Goal: Information Seeking & Learning: Find specific fact

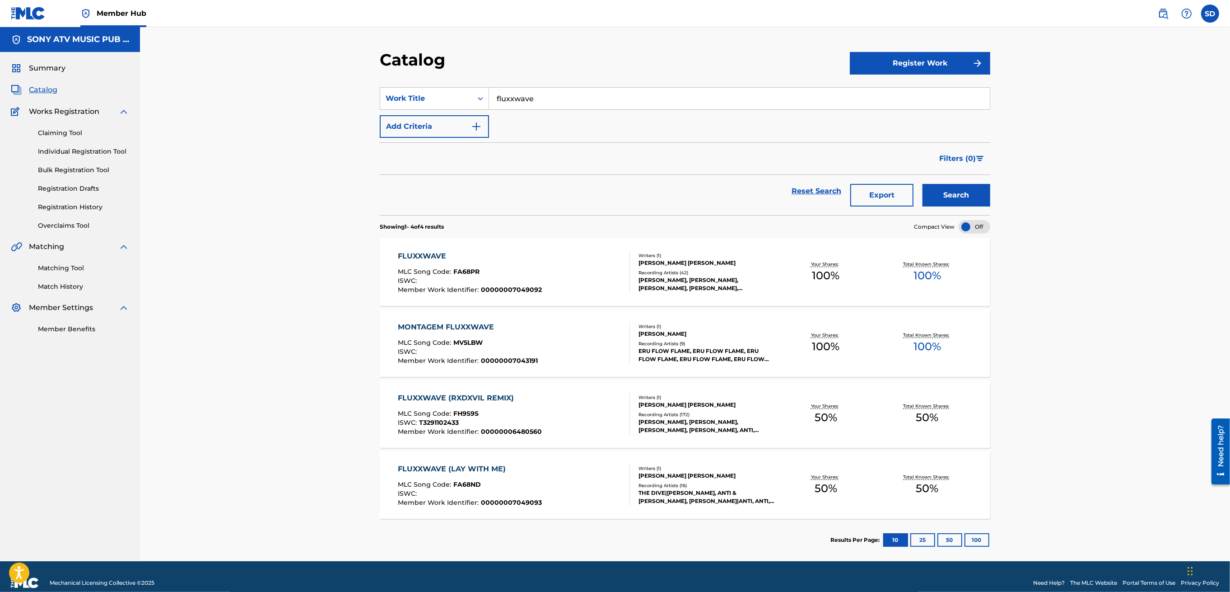
click at [574, 412] on div "FLUXXWAVE (RXDXVIL REMIX) MLC Song Code : FH9S9S ISWC : T3291102433 Member Work…" at bounding box center [514, 413] width 232 height 42
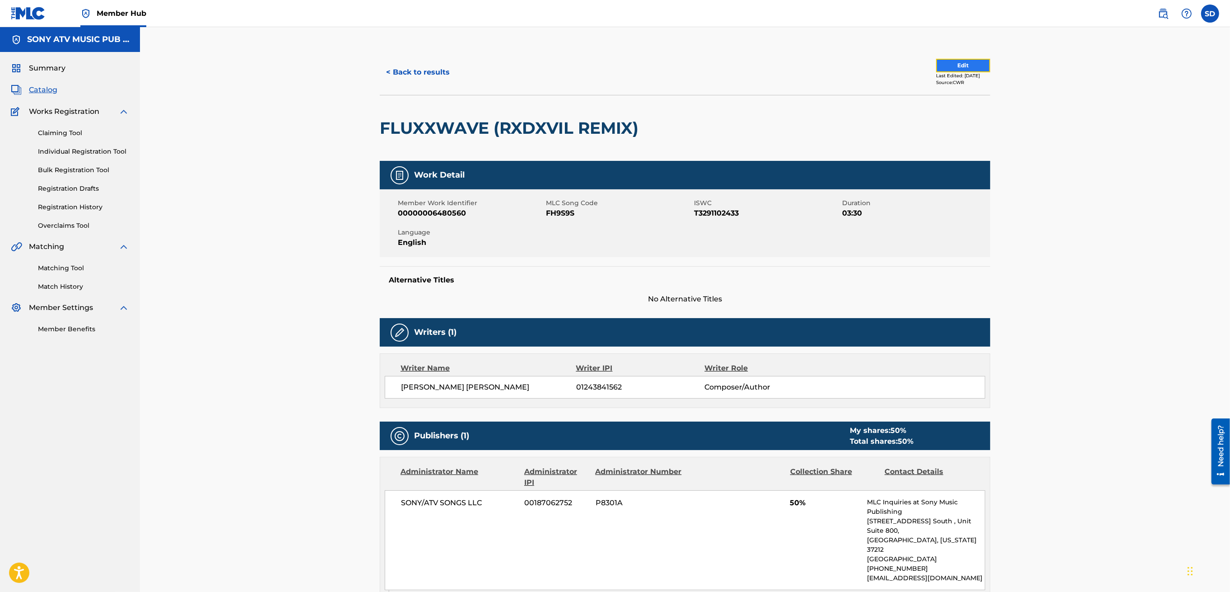
click at [947, 67] on button "Edit" at bounding box center [963, 66] width 54 height 14
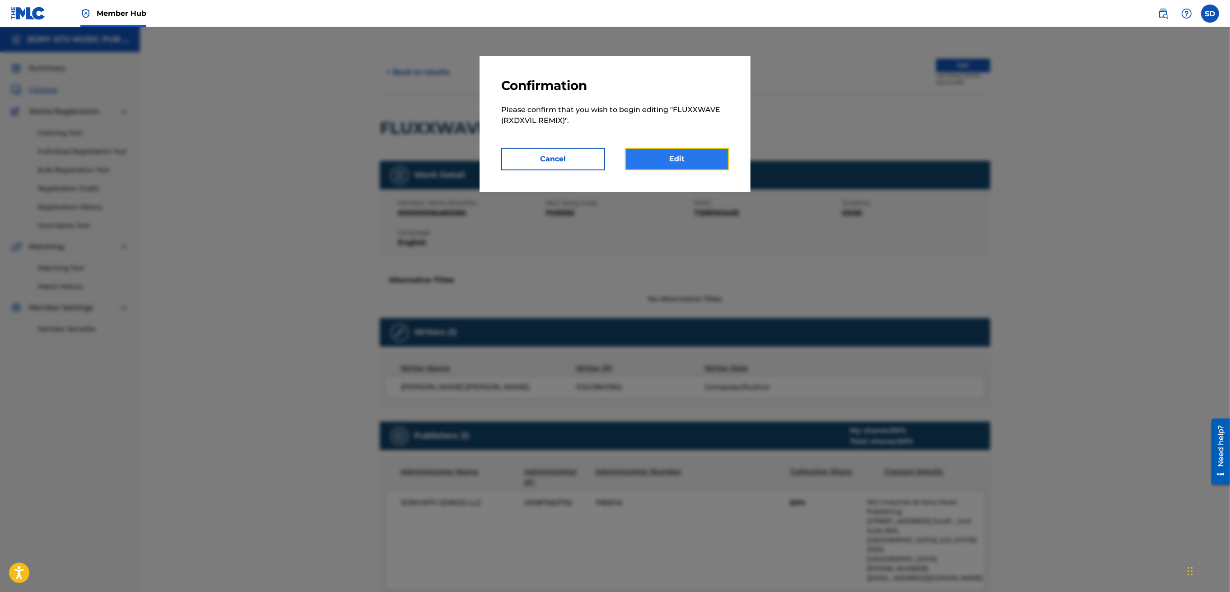
click at [689, 152] on link "Edit" at bounding box center [677, 159] width 104 height 23
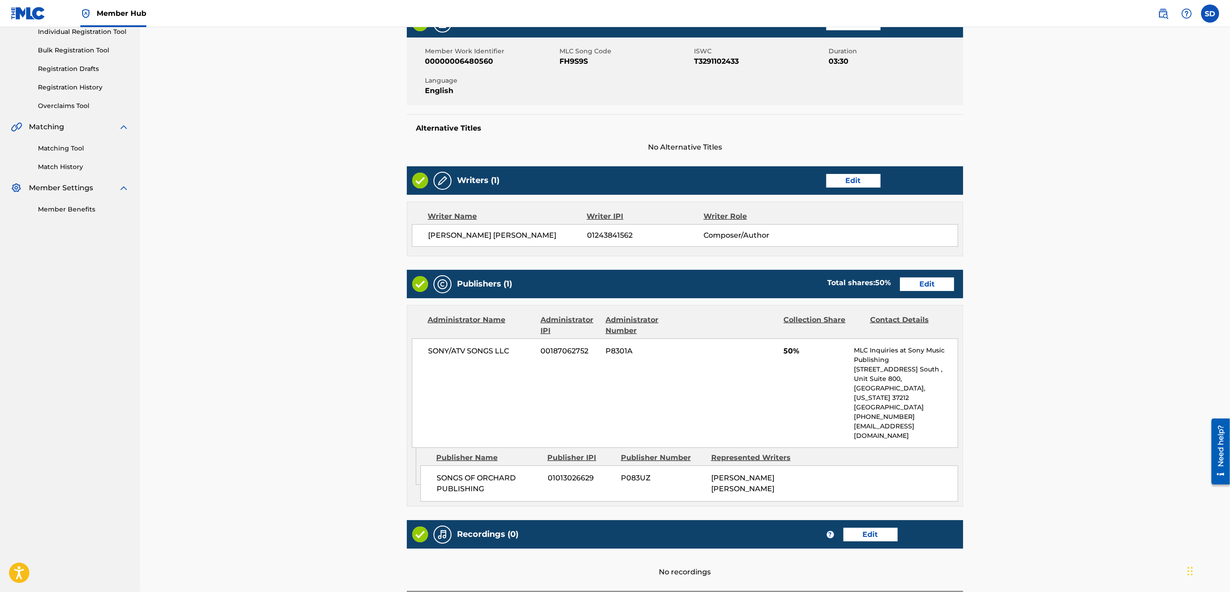
scroll to position [120, 0]
click at [932, 281] on link "Edit" at bounding box center [927, 284] width 54 height 14
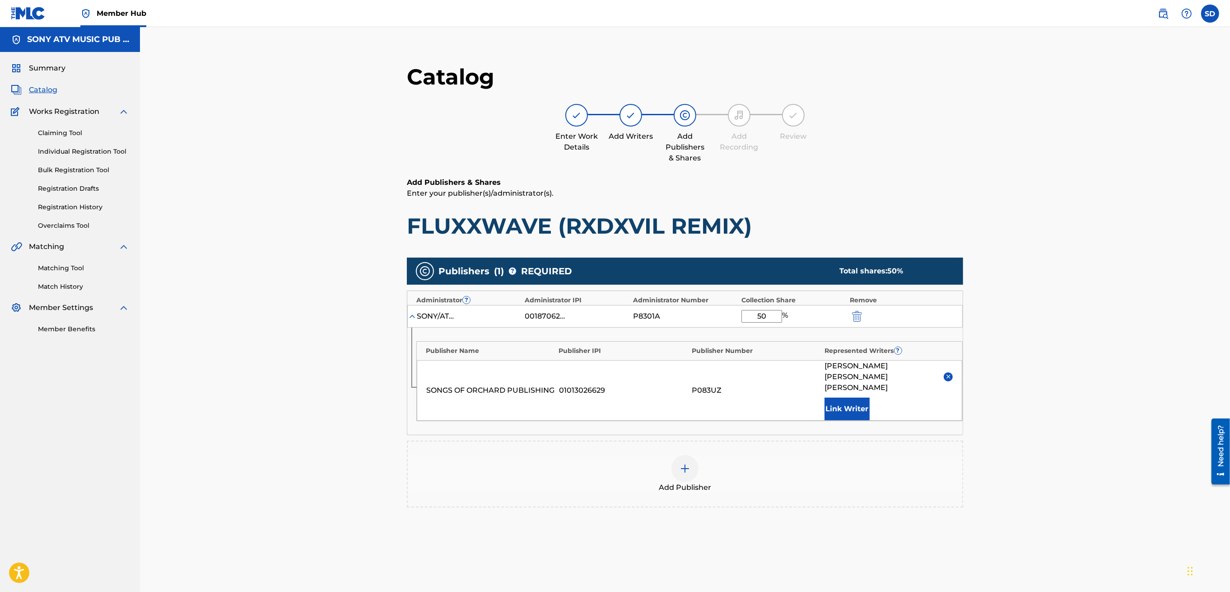
click at [770, 317] on input "50" at bounding box center [762, 316] width 41 height 13
click at [763, 316] on input "50" at bounding box center [762, 316] width 41 height 13
type input "100"
click at [1017, 423] on div "Catalog Enter Work Details Add Writers Add Publishers & Shares Add Recording Re…" at bounding box center [685, 334] width 1090 height 614
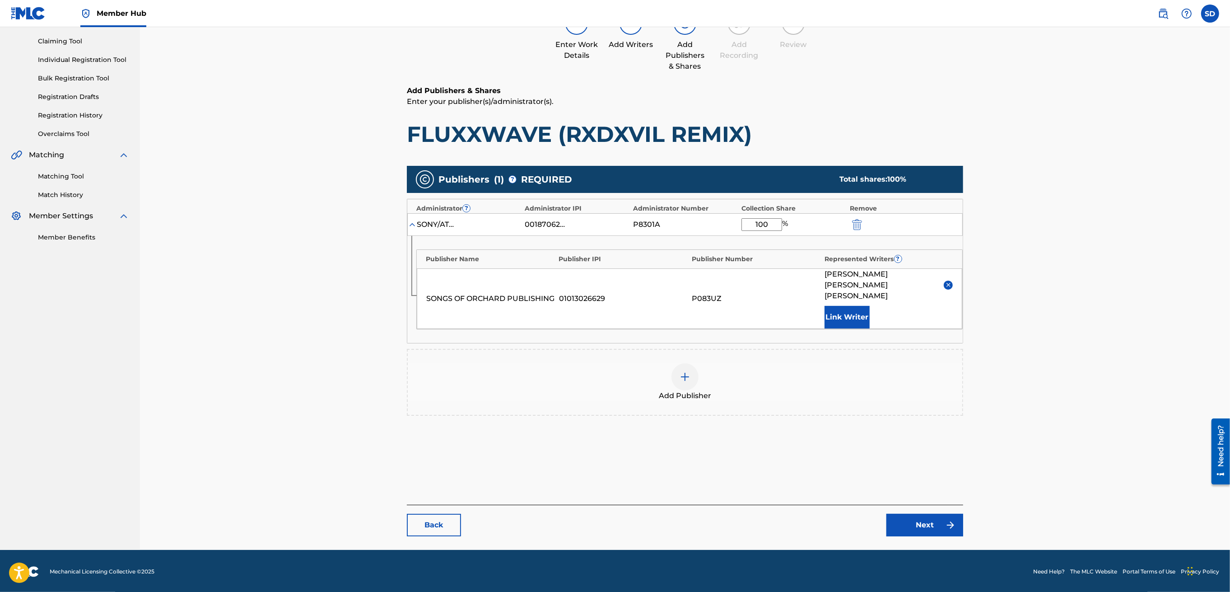
scroll to position [93, 0]
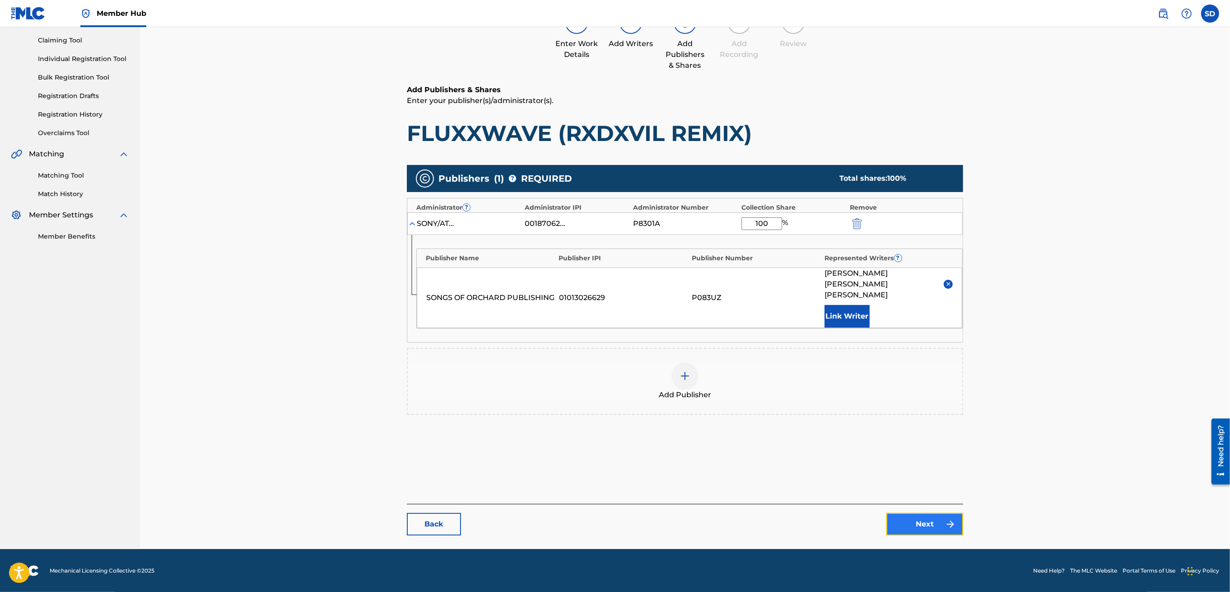
click at [938, 522] on link "Next" at bounding box center [924, 524] width 77 height 23
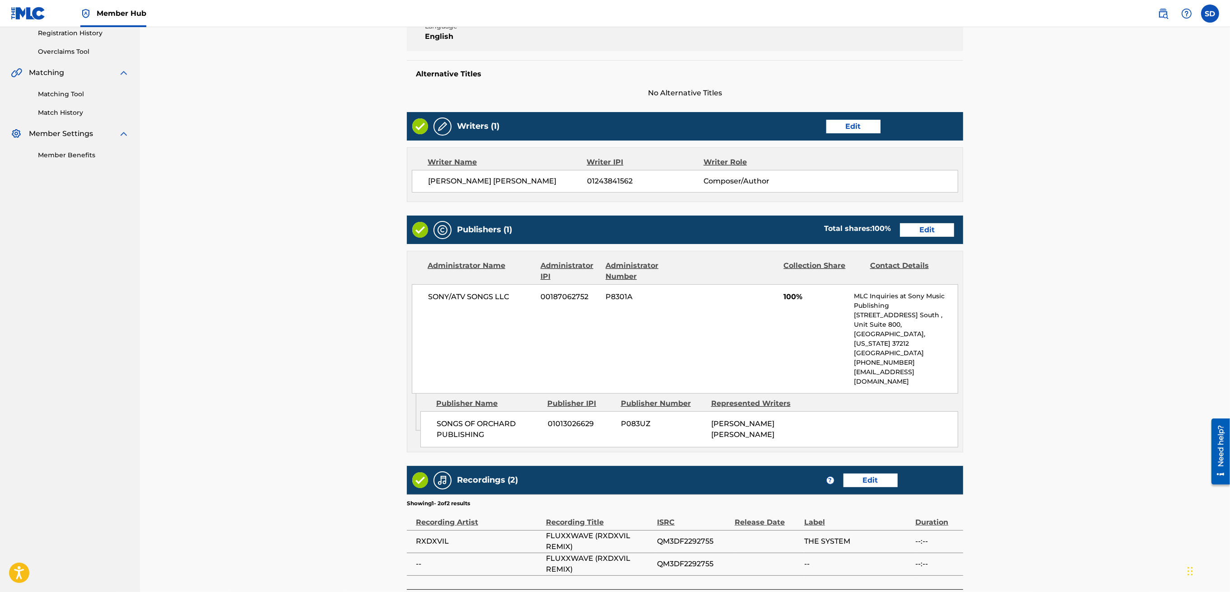
scroll to position [240, 0]
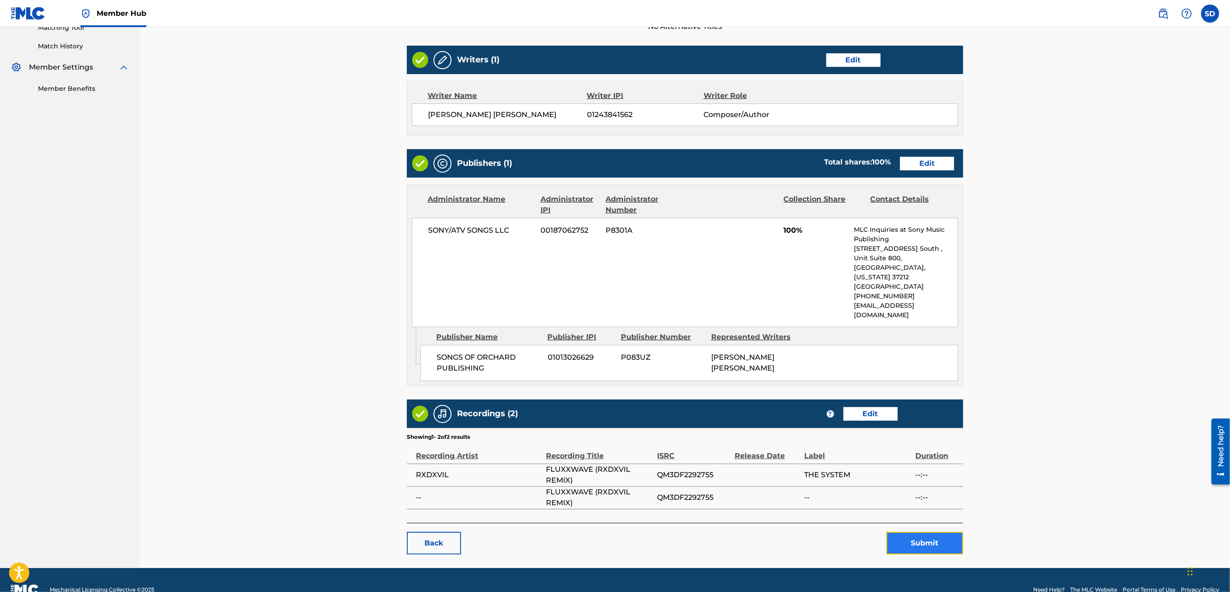
click at [916, 532] on button "Submit" at bounding box center [924, 543] width 77 height 23
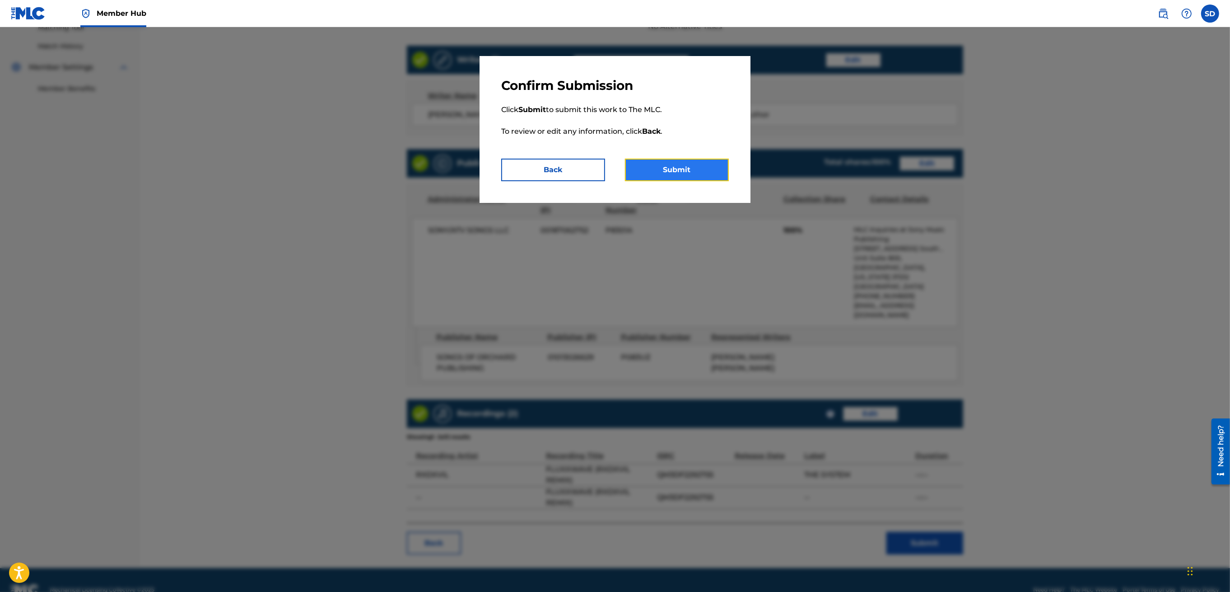
click at [664, 171] on button "Submit" at bounding box center [677, 170] width 104 height 23
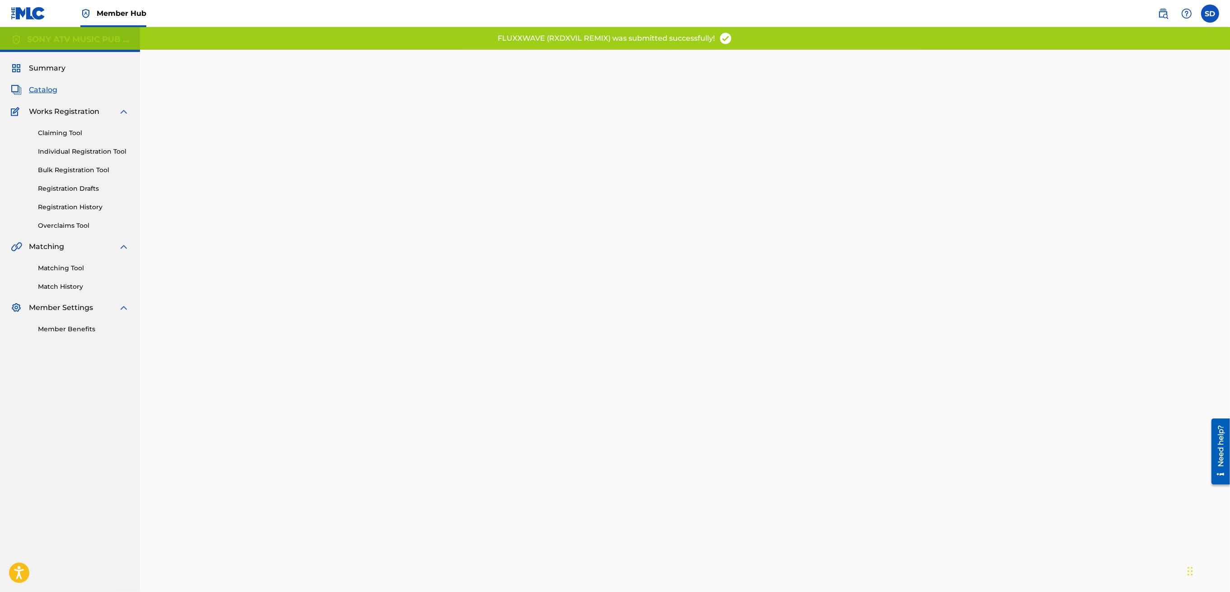
click at [42, 93] on span "Catalog" at bounding box center [43, 89] width 28 height 11
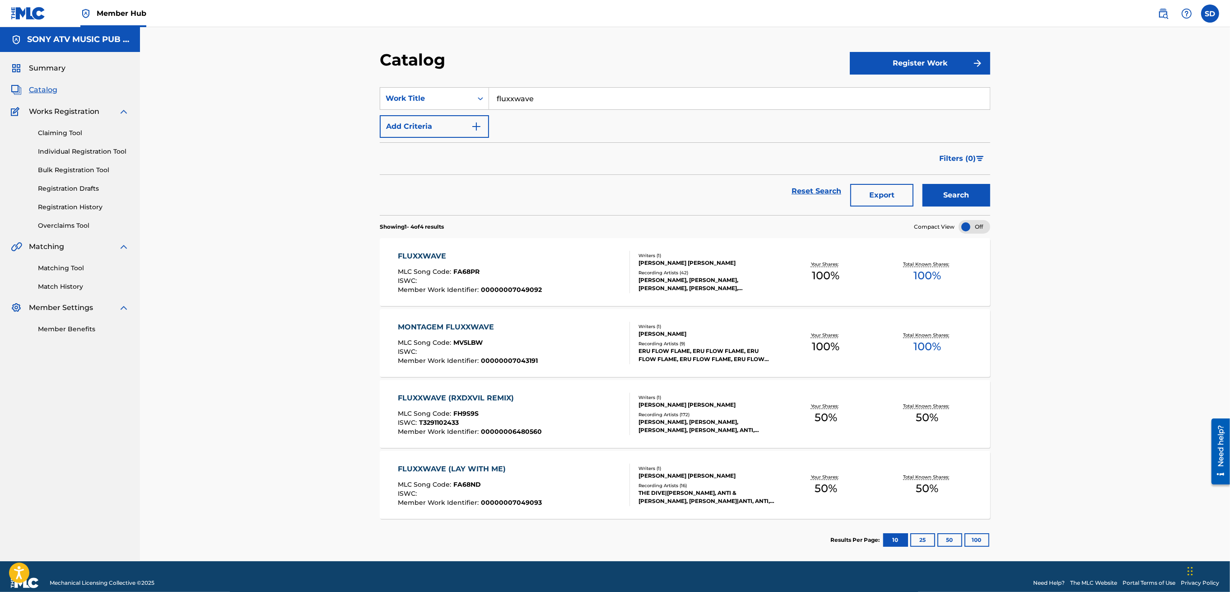
click at [576, 477] on div "FLUXXWAVE (LAY WITH ME) MLC Song Code : FA68ND ISWC : Member Work Identifier : …" at bounding box center [514, 484] width 232 height 42
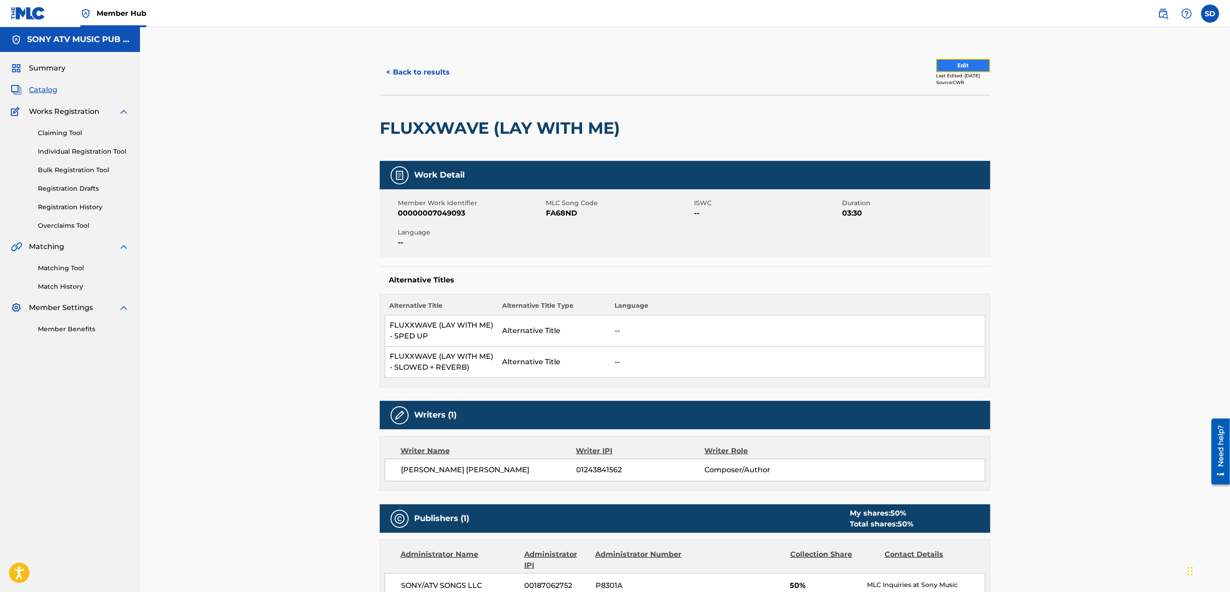
click at [964, 62] on button "Edit" at bounding box center [963, 66] width 54 height 14
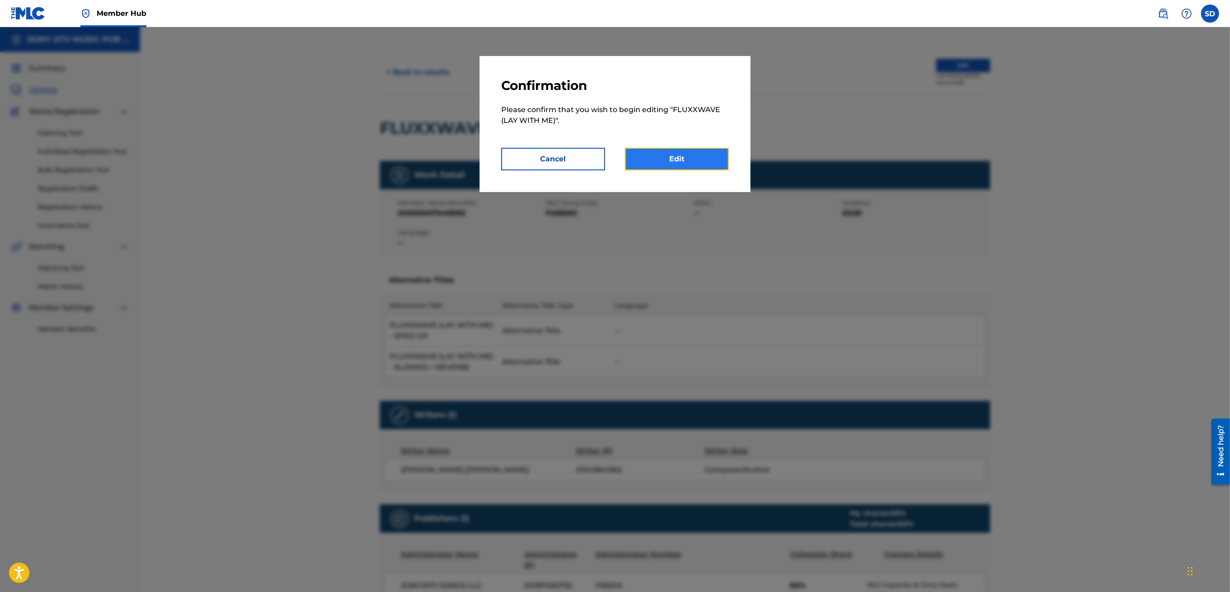
click at [675, 155] on link "Edit" at bounding box center [677, 159] width 104 height 23
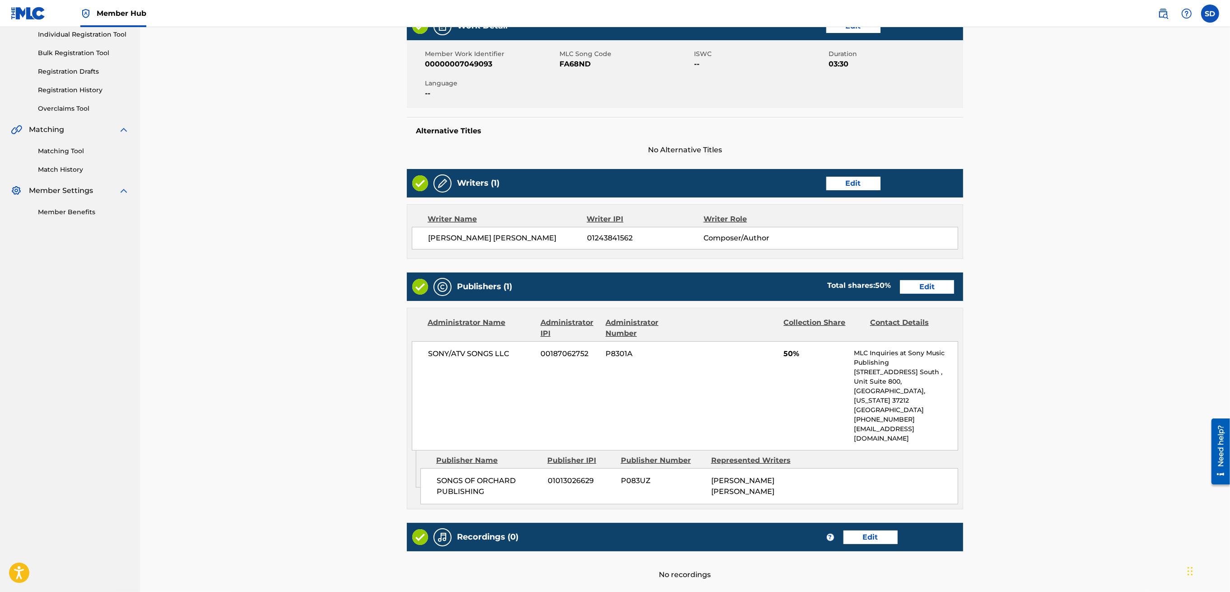
scroll to position [181, 0]
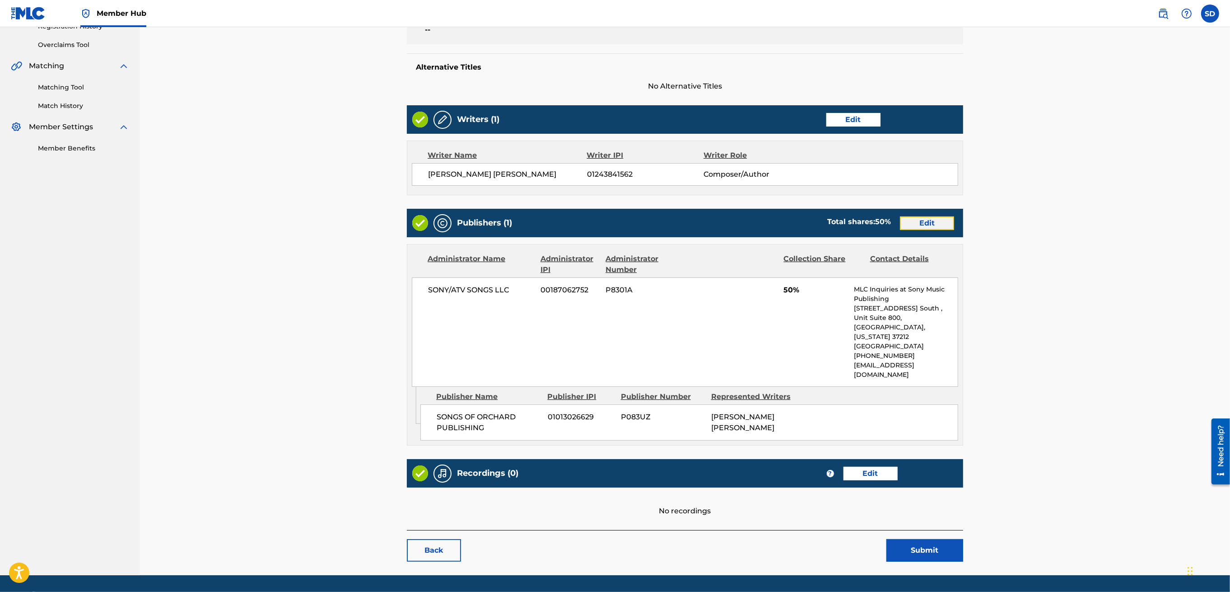
click at [934, 228] on link "Edit" at bounding box center [927, 223] width 54 height 14
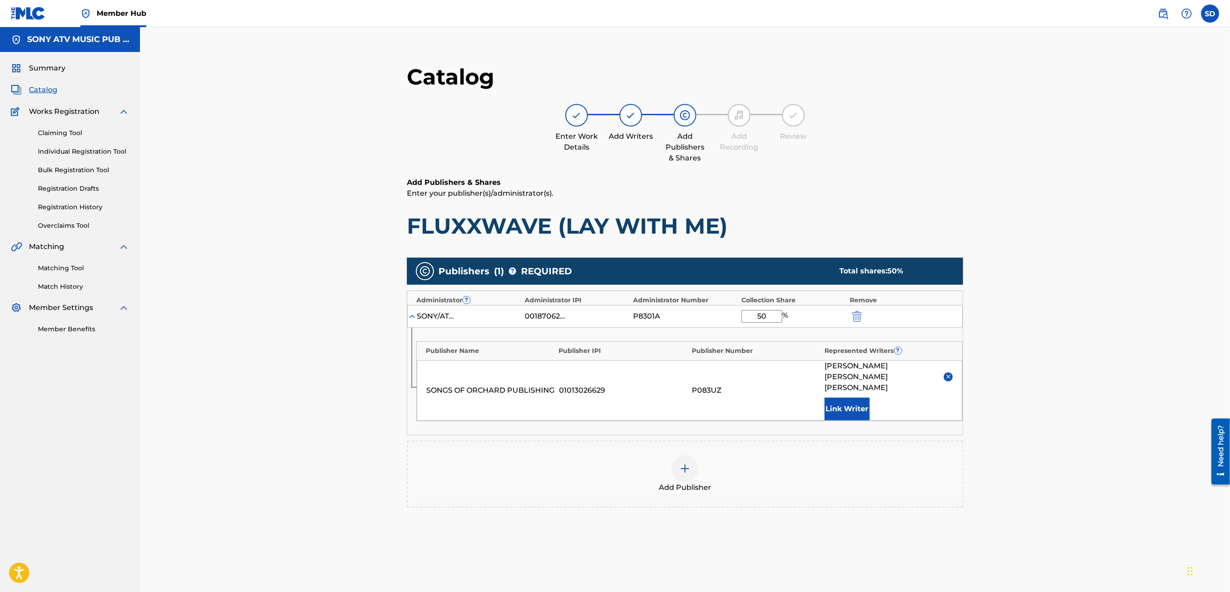
click at [774, 312] on input "50" at bounding box center [762, 316] width 41 height 13
type input "5"
type input "100"
click at [1059, 332] on div "Catalog Enter Work Details Add Writers Add Publishers & Shares Add Recording Re…" at bounding box center [685, 334] width 1090 height 614
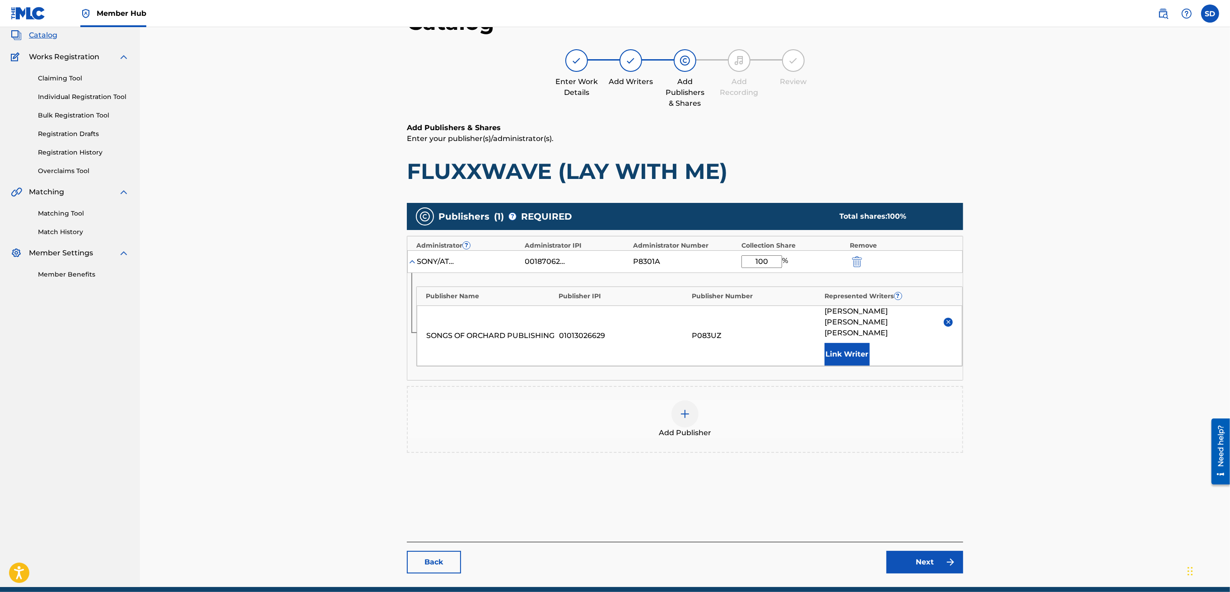
scroll to position [93, 0]
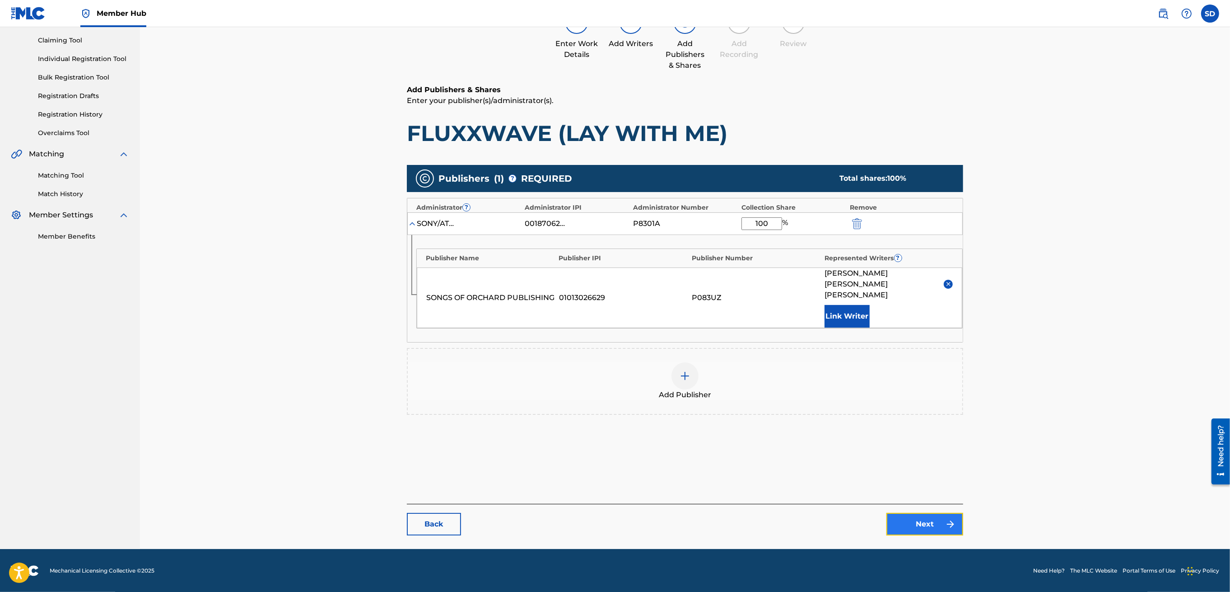
click at [906, 521] on link "Next" at bounding box center [924, 524] width 77 height 23
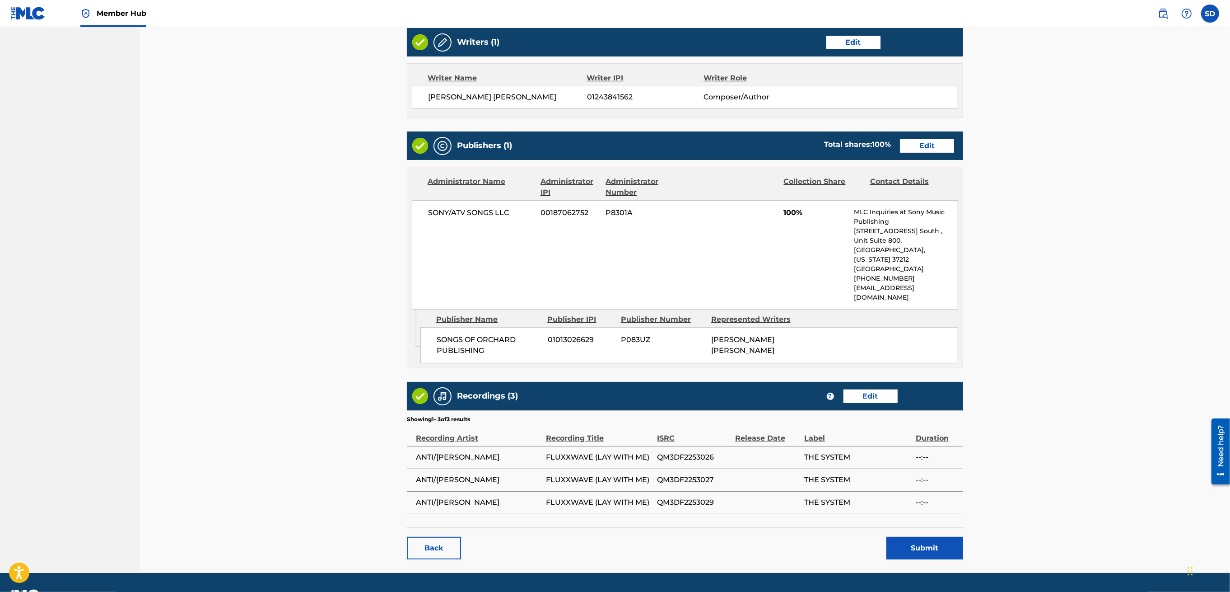
scroll to position [345, 0]
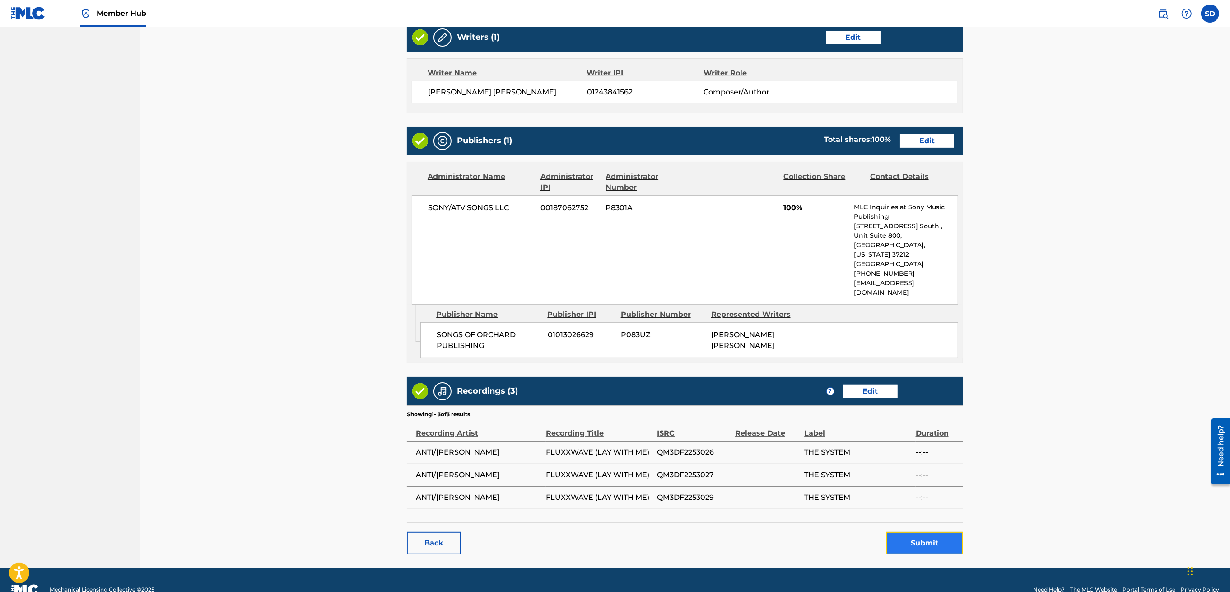
click at [909, 532] on button "Submit" at bounding box center [924, 543] width 77 height 23
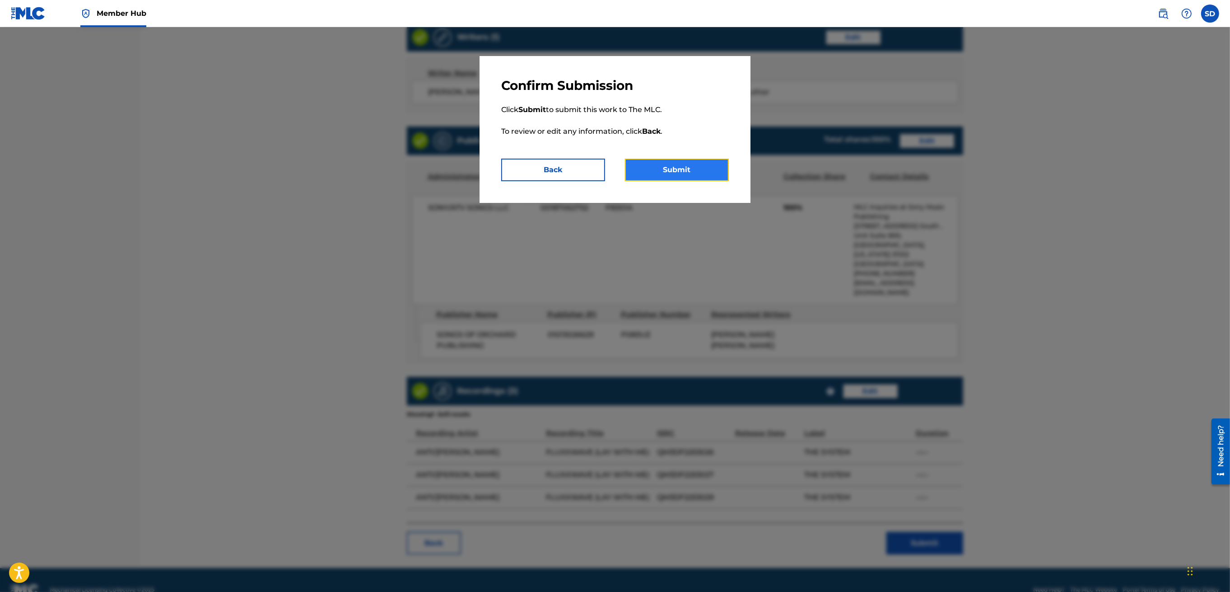
click at [686, 171] on button "Submit" at bounding box center [677, 170] width 104 height 23
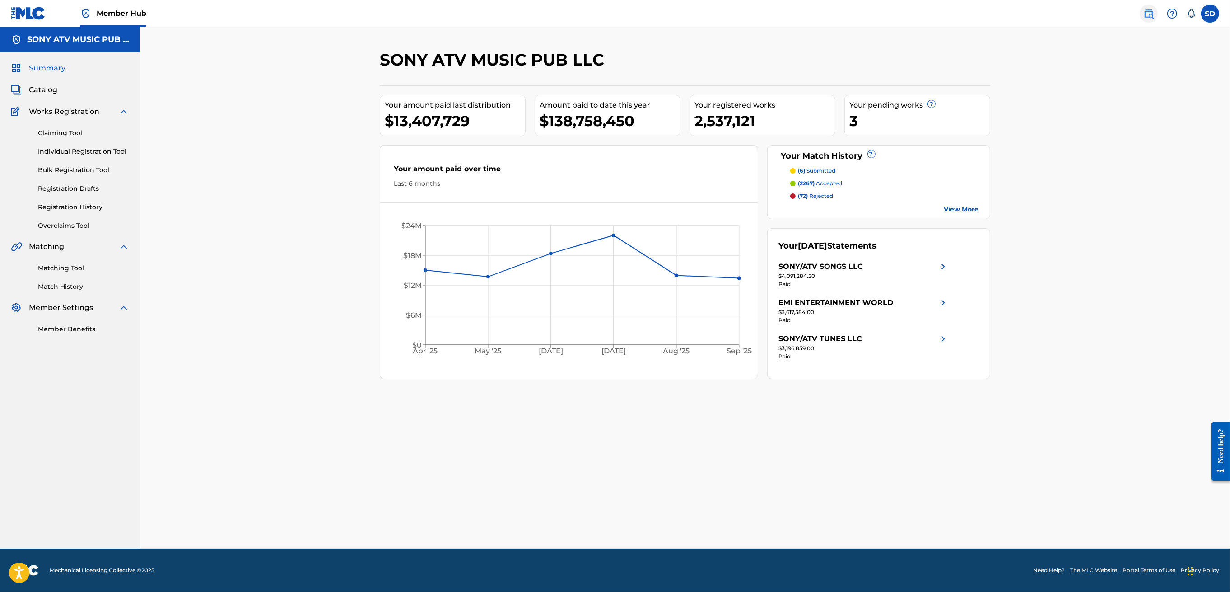
click at [1150, 14] on img at bounding box center [1148, 13] width 11 height 11
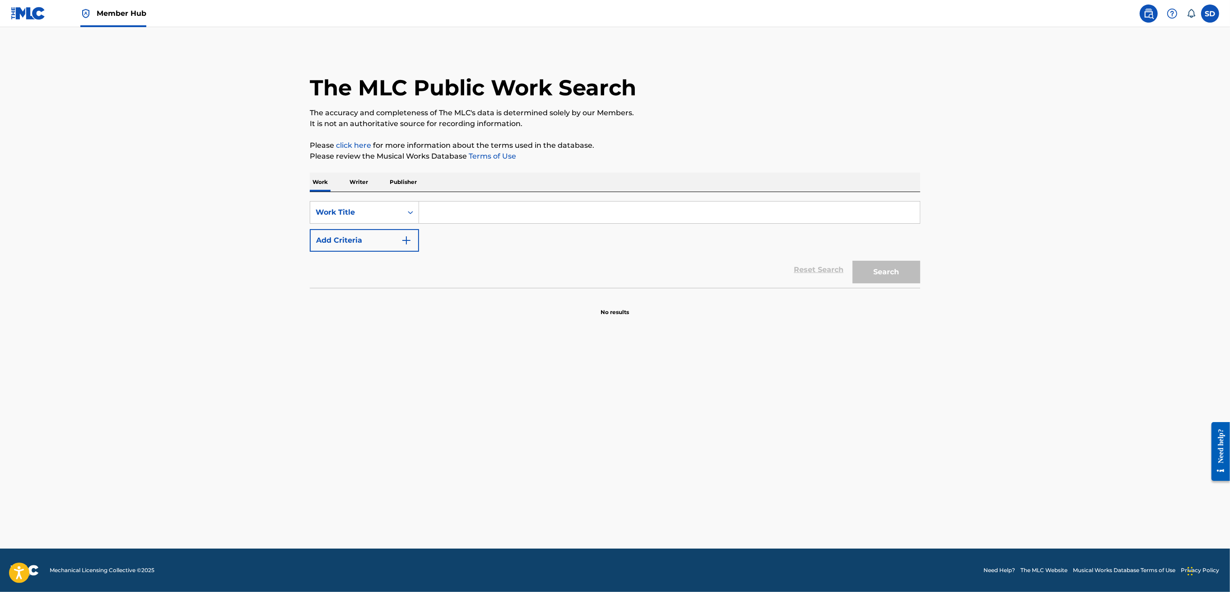
click at [480, 219] on input "Search Form" at bounding box center [669, 212] width 501 height 22
paste input "FB8G59"
type input "FB8G59"
click at [868, 269] on button "Search" at bounding box center [887, 272] width 68 height 23
click at [873, 271] on button "Search" at bounding box center [887, 272] width 68 height 23
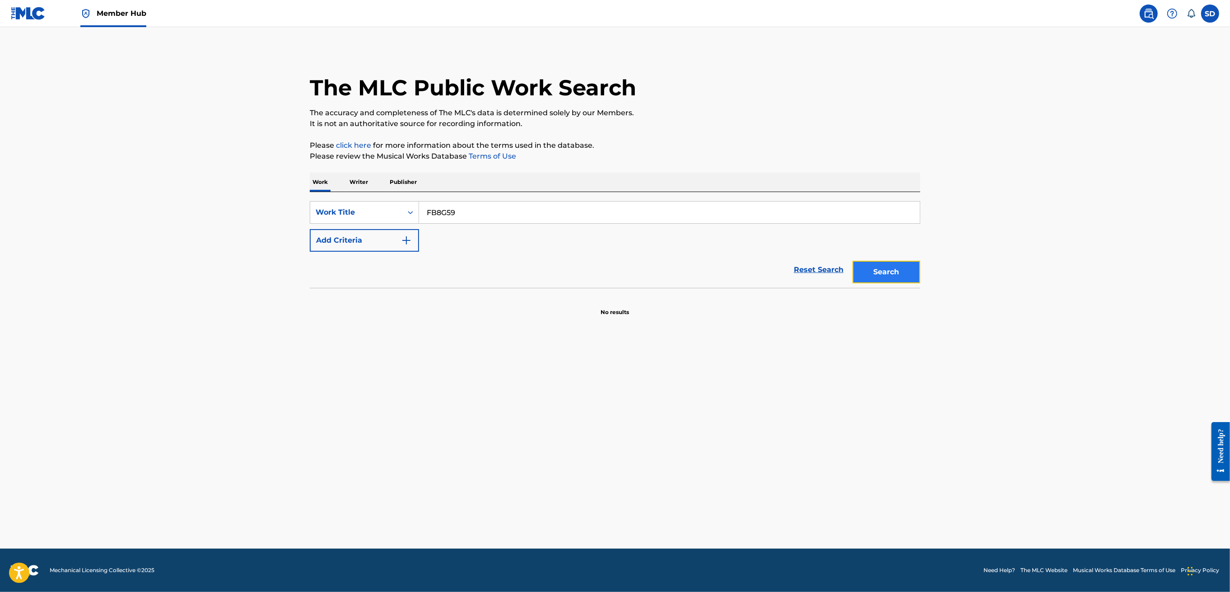
click at [874, 270] on button "Search" at bounding box center [887, 272] width 68 height 23
click at [428, 213] on input "FB8G59" at bounding box center [669, 212] width 501 height 22
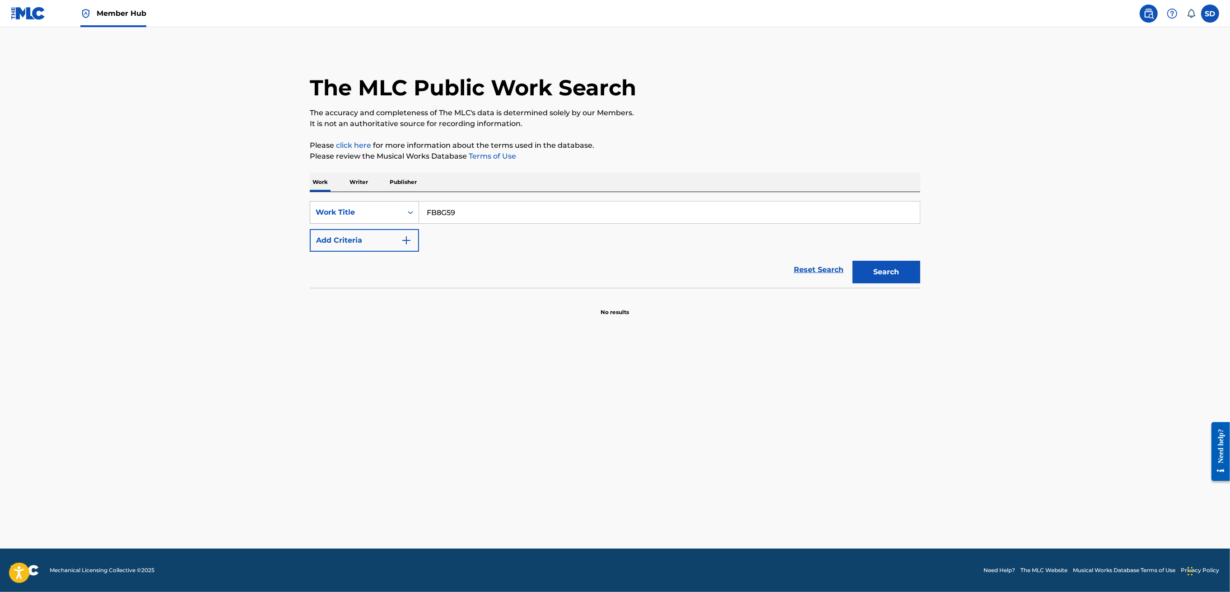
click at [389, 214] on div "Work Title" at bounding box center [356, 212] width 81 height 11
click at [374, 243] on div "MLC Song Code" at bounding box center [364, 235] width 108 height 23
click at [460, 216] on input "Search Form" at bounding box center [669, 212] width 501 height 22
paste input "FB8G59"
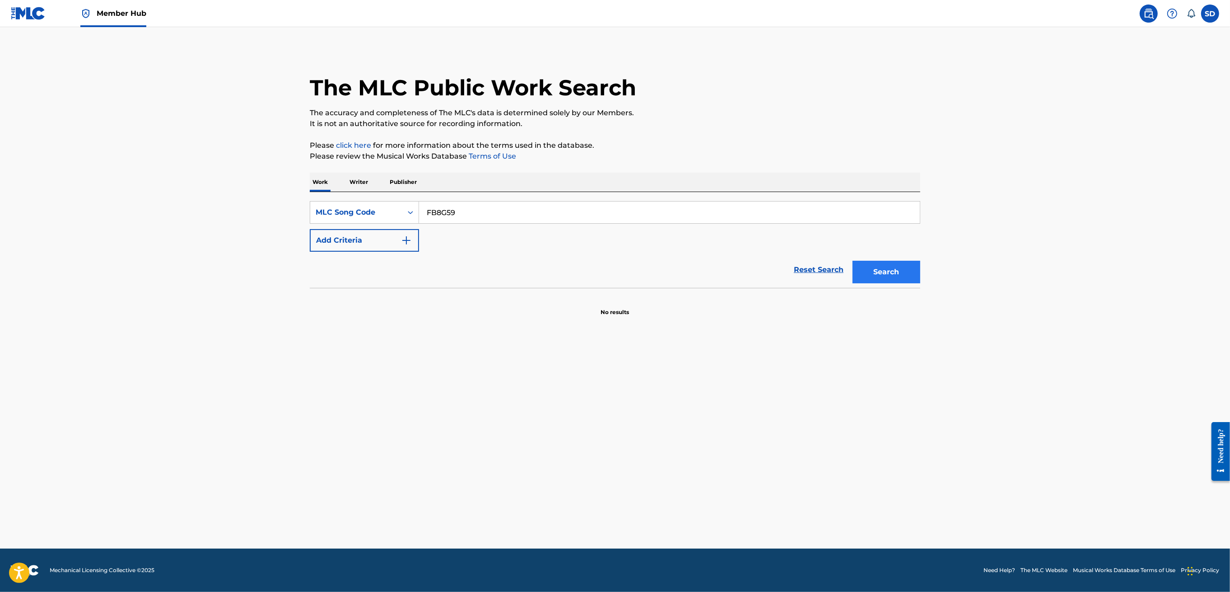
type input "FB8G59"
click at [884, 266] on button "Search" at bounding box center [887, 272] width 68 height 23
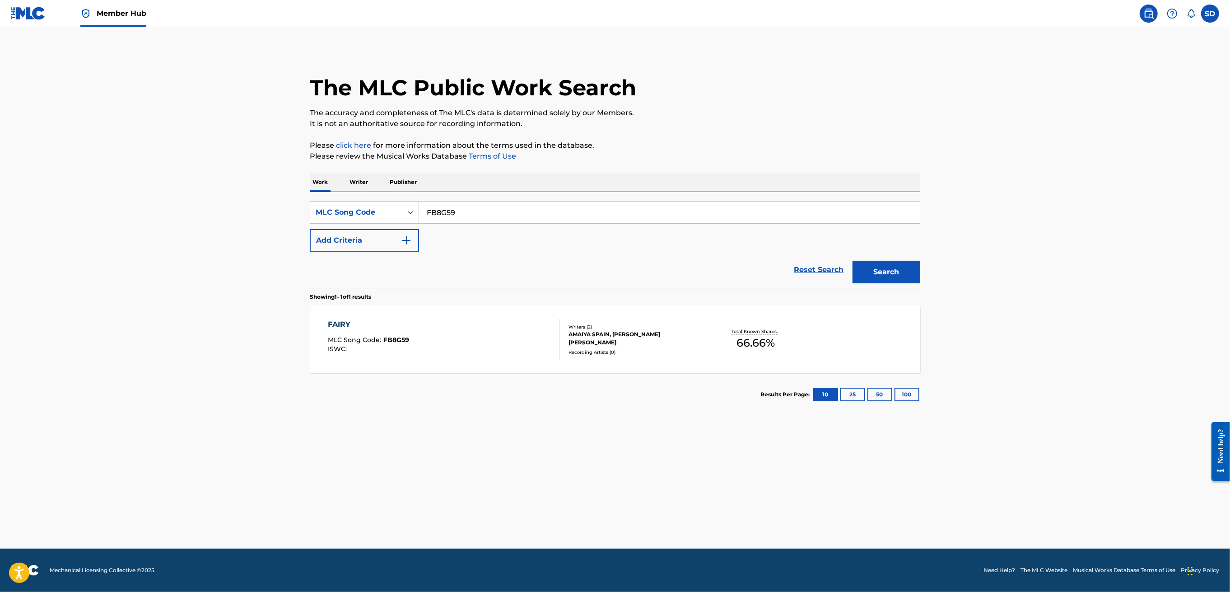
click at [432, 352] on div "FAIRY MLC Song Code : FB8G59 ISWC :" at bounding box center [444, 339] width 232 height 41
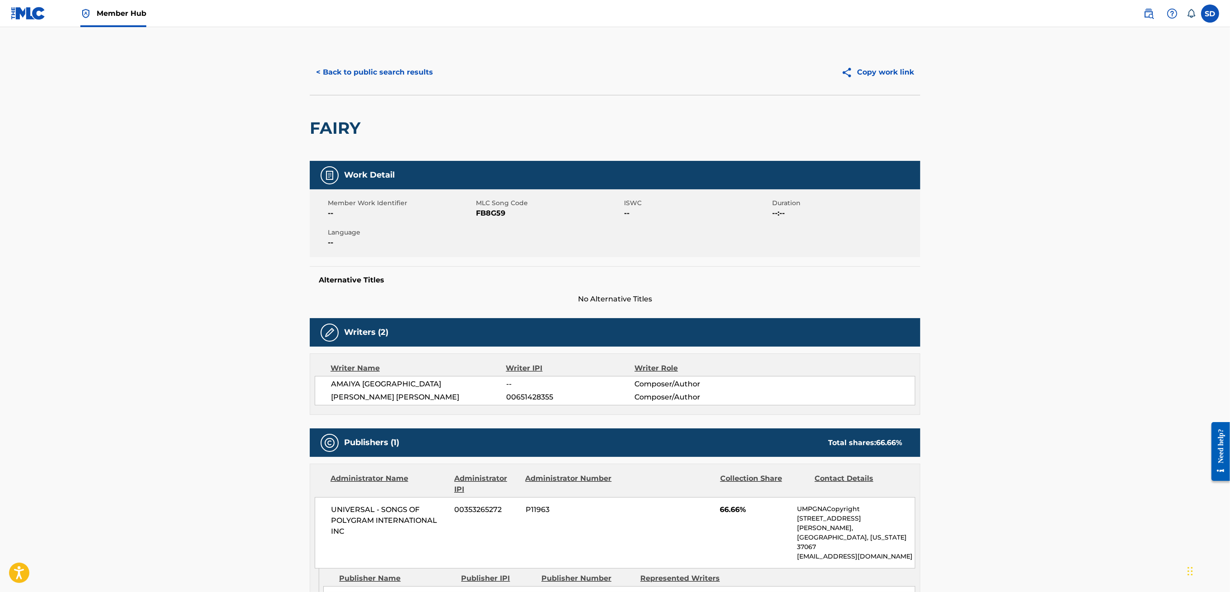
click at [124, 481] on main "< Back to public search results Copy work link FAIRY Work Detail Member Work Id…" at bounding box center [615, 369] width 1230 height 684
click at [351, 61] on div "< Back to public search results" at bounding box center [462, 72] width 305 height 23
click at [349, 70] on button "< Back to public search results" at bounding box center [375, 72] width 130 height 23
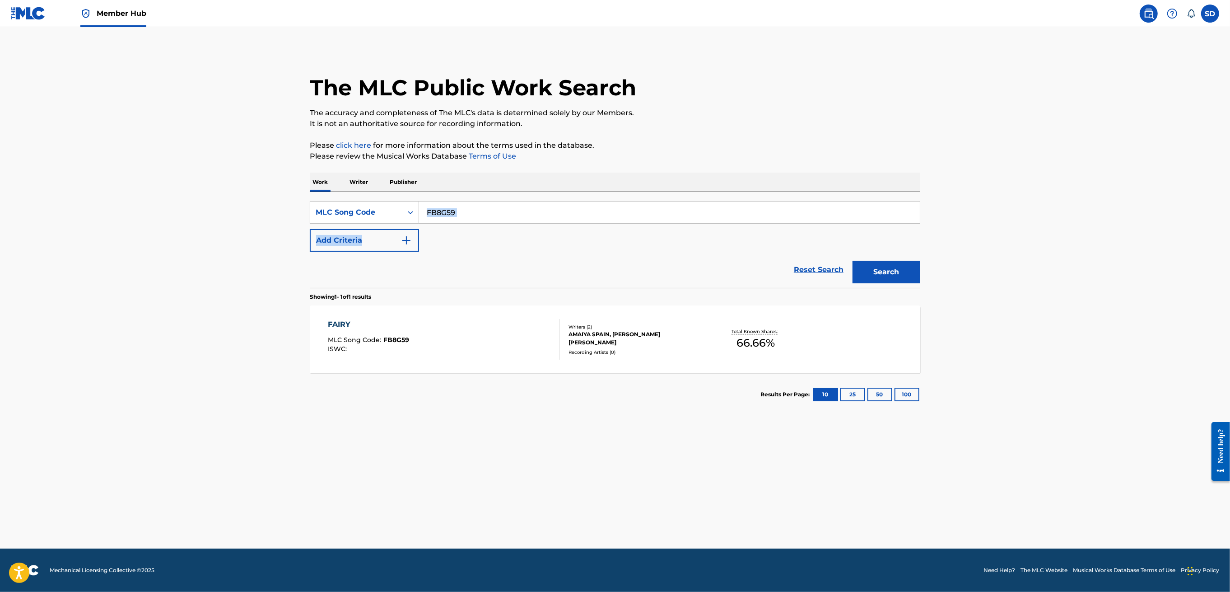
drag, startPoint x: 486, startPoint y: 224, endPoint x: 438, endPoint y: 208, distance: 51.4
click at [429, 207] on div "SearchWithCriteria8d41026b-1736-4712-8ab2-5bd7683c8eb4 MLC Song Code FB8G59 Add…" at bounding box center [615, 226] width 611 height 51
click at [468, 210] on input "FB8G59" at bounding box center [669, 212] width 501 height 22
drag, startPoint x: 468, startPoint y: 210, endPoint x: 431, endPoint y: 213, distance: 37.1
click at [431, 213] on input "FB8G59" at bounding box center [669, 212] width 501 height 22
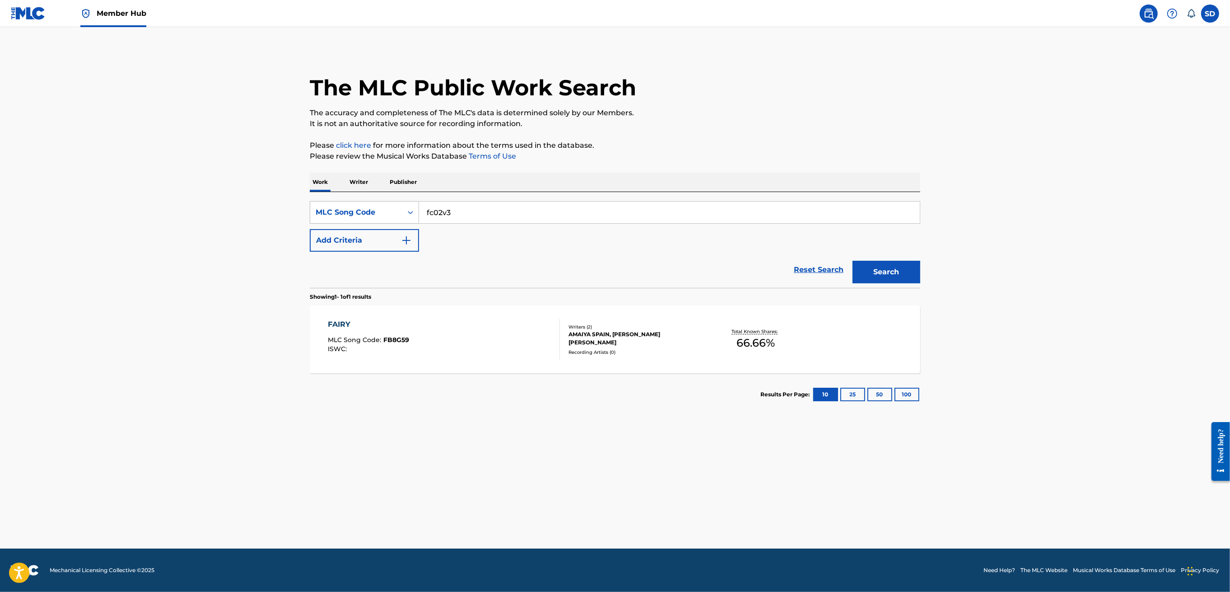
type input "fc02v3"
click at [853, 261] on button "Search" at bounding box center [887, 272] width 68 height 23
click at [468, 336] on div "FAIRY MLC Song Code : FC02V3 ISWC :" at bounding box center [444, 339] width 232 height 41
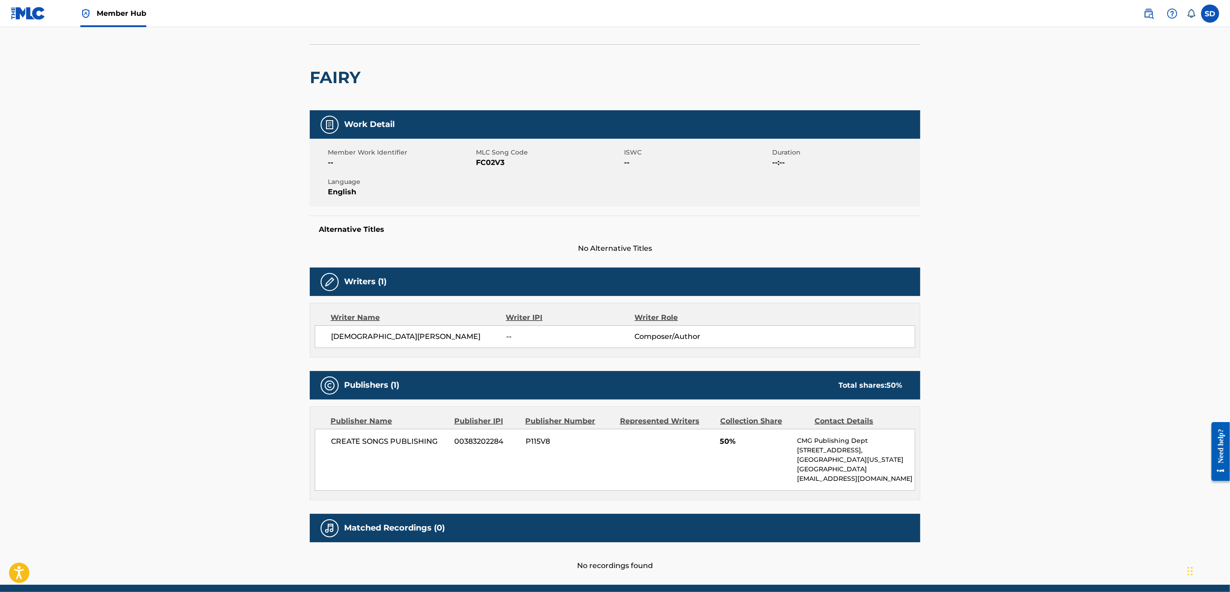
scroll to position [26, 0]
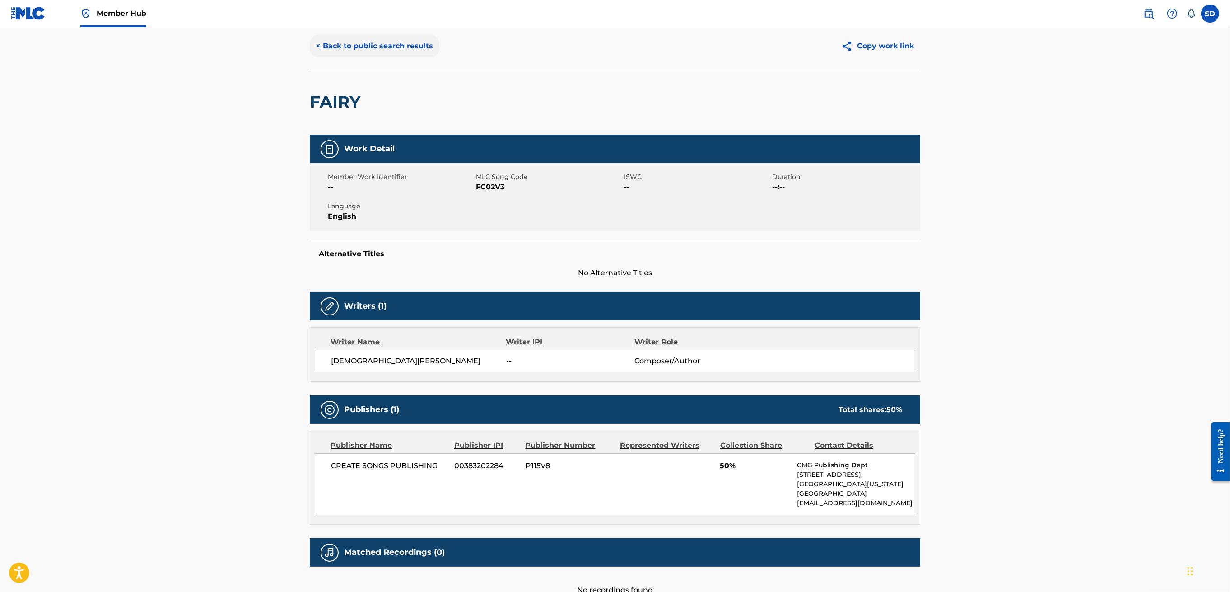
click at [348, 38] on button "< Back to public search results" at bounding box center [375, 46] width 130 height 23
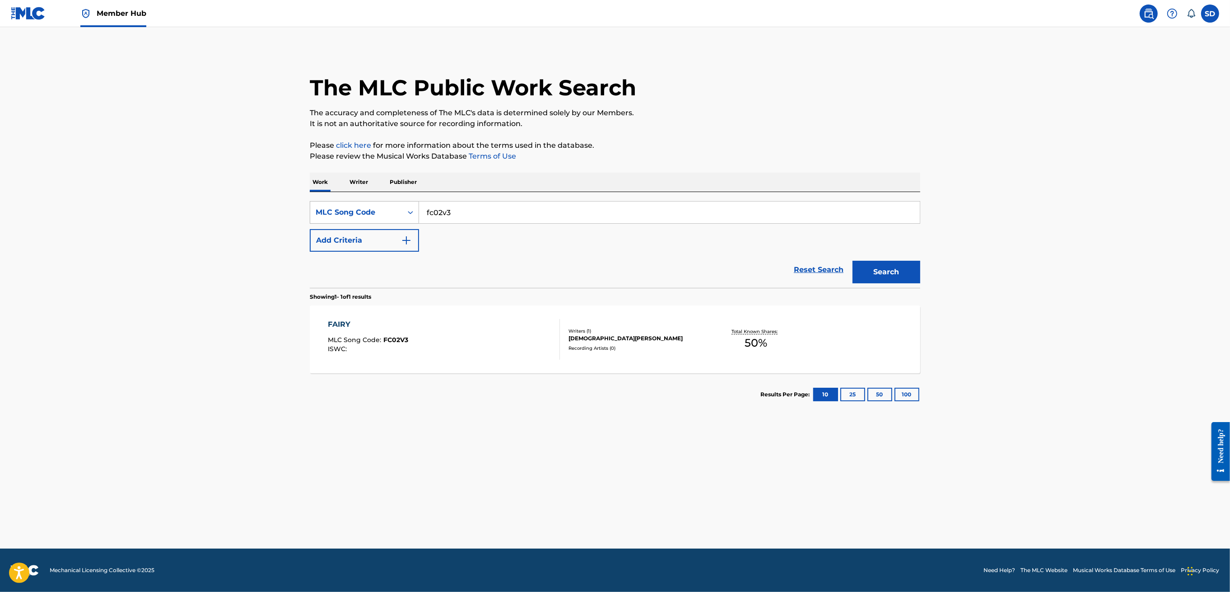
drag, startPoint x: 524, startPoint y: 218, endPoint x: 411, endPoint y: 216, distance: 113.4
click at [411, 216] on div "SearchWithCriteria8d41026b-1736-4712-8ab2-5bd7683c8eb4 MLC Song Code fc02v3" at bounding box center [615, 212] width 611 height 23
type input "fb6max"
click at [853, 261] on button "Search" at bounding box center [887, 272] width 68 height 23
click at [481, 327] on div "FAIRY MLC Song Code : FB6MAX ISWC :" at bounding box center [444, 339] width 232 height 41
